Goal: Transaction & Acquisition: Obtain resource

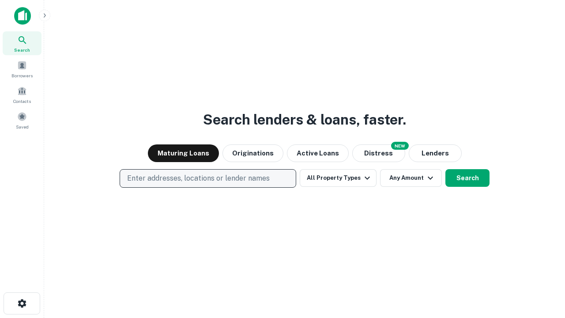
click at [208, 178] on p "Enter addresses, locations or lender names" at bounding box center [198, 178] width 143 height 11
type input "**********"
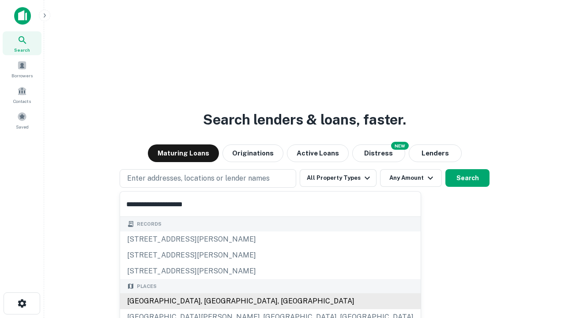
click at [211, 301] on div "[GEOGRAPHIC_DATA], [GEOGRAPHIC_DATA], [GEOGRAPHIC_DATA]" at bounding box center [270, 301] width 301 height 16
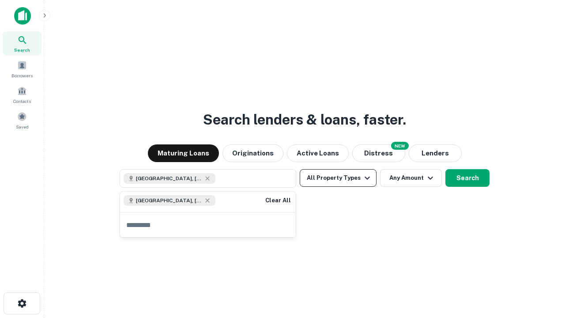
click at [338, 178] on button "All Property Types" at bounding box center [338, 178] width 77 height 18
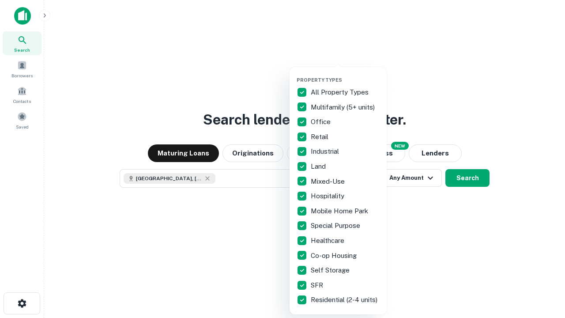
click at [345, 74] on button "button" at bounding box center [345, 74] width 97 height 0
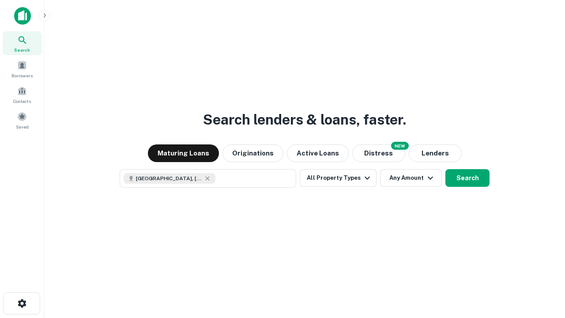
scroll to position [14, 0]
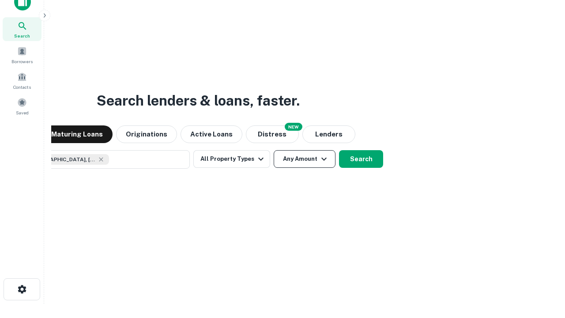
click at [274, 150] on button "Any Amount" at bounding box center [305, 159] width 62 height 18
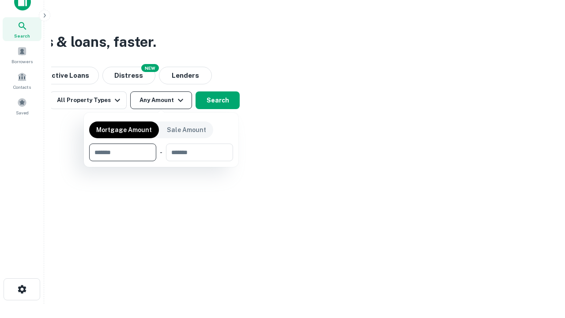
type input "*******"
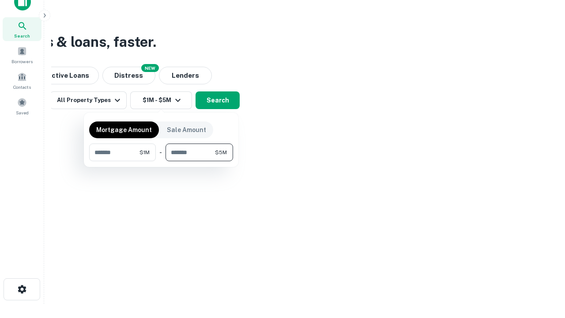
type input "*******"
click at [161, 161] on button "button" at bounding box center [161, 161] width 144 height 0
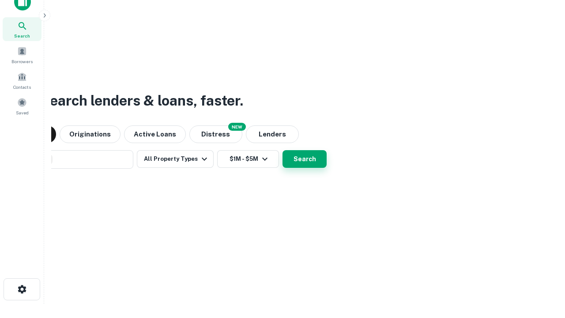
click at [283, 150] on button "Search" at bounding box center [305, 159] width 44 height 18
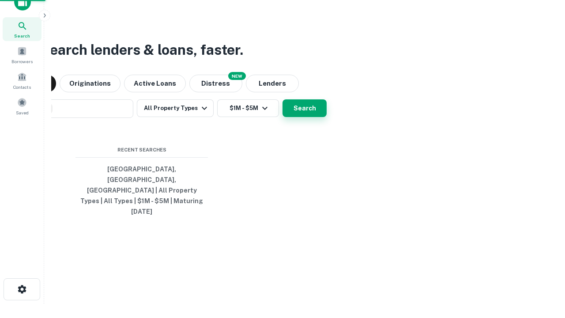
scroll to position [23, 250]
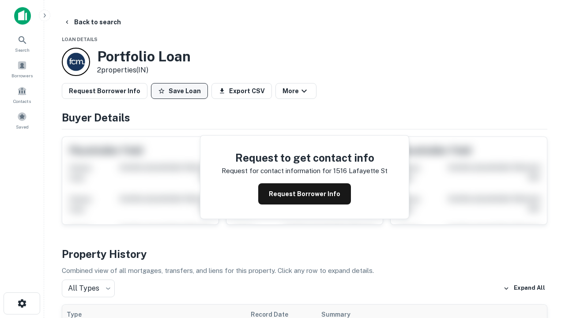
click at [179, 91] on button "Save Loan" at bounding box center [179, 91] width 57 height 16
click at [181, 91] on button "Save Loan" at bounding box center [179, 91] width 57 height 16
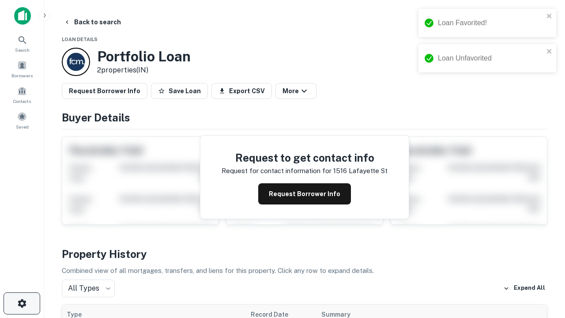
click at [22, 303] on icon "button" at bounding box center [22, 303] width 11 height 11
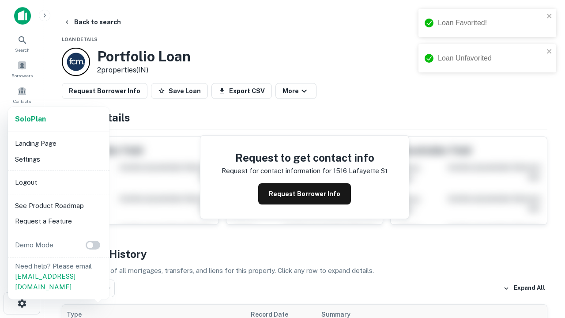
click at [58, 182] on li "Logout" at bounding box center [58, 182] width 95 height 16
